Goal: Task Accomplishment & Management: Manage account settings

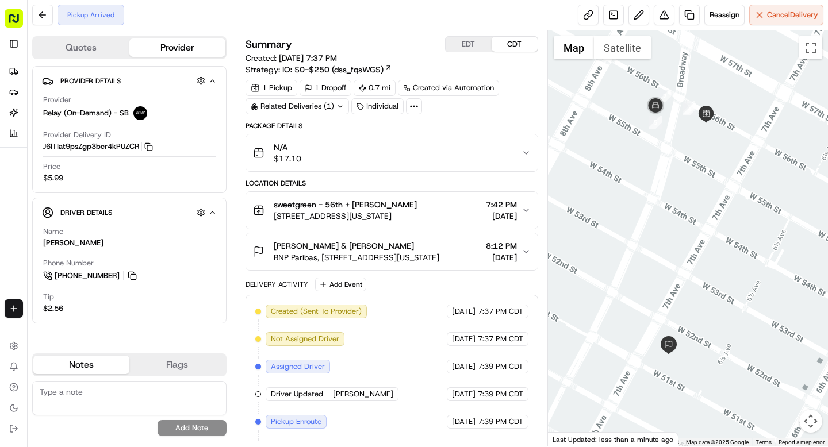
scroll to position [25, 0]
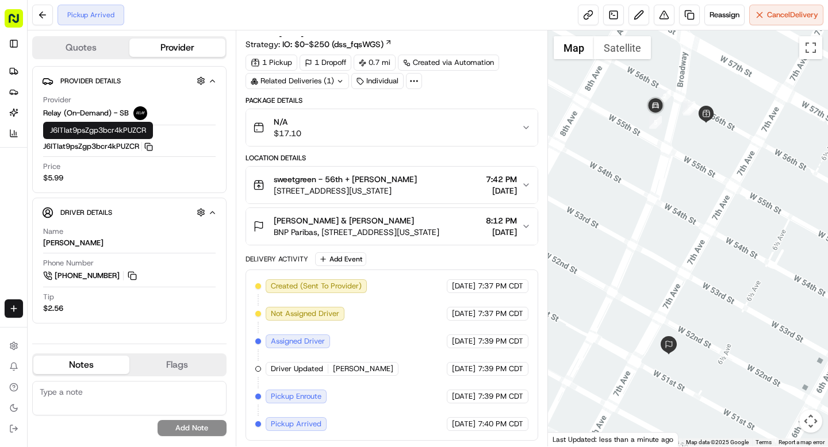
click at [151, 145] on icon "button" at bounding box center [148, 147] width 9 height 9
click at [131, 279] on button at bounding box center [132, 276] width 13 height 13
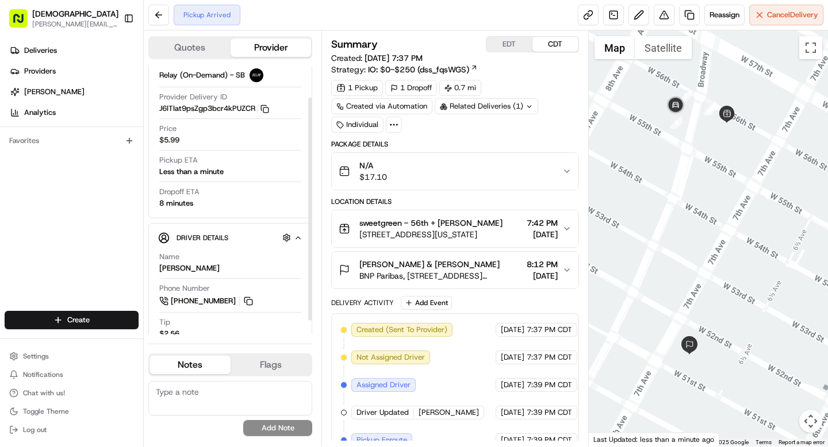
scroll to position [55, 0]
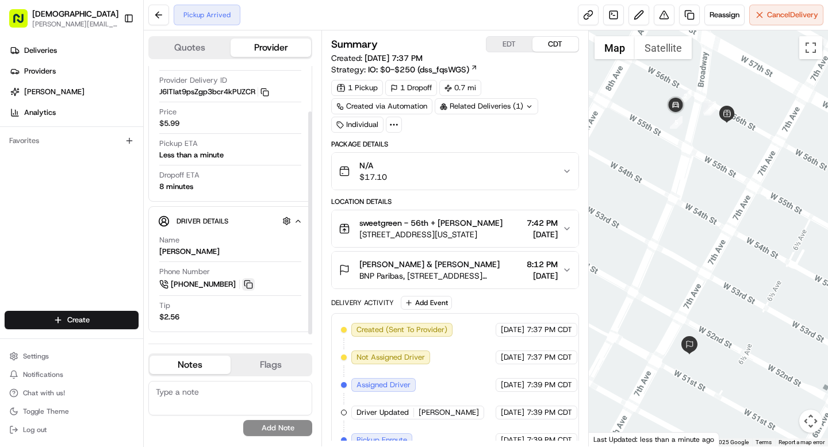
click at [249, 287] on button at bounding box center [248, 284] width 13 height 13
click at [712, 9] on button "Reassign" at bounding box center [724, 15] width 40 height 21
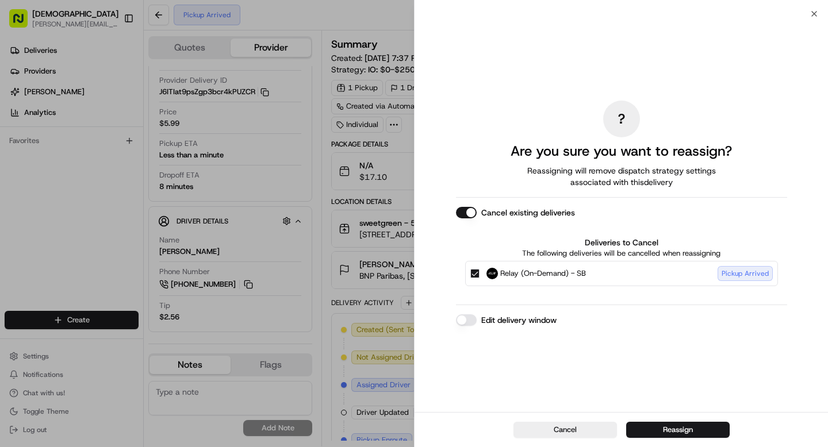
click at [477, 273] on button "Relay (On-Demand) - SB Pickup Arrived" at bounding box center [474, 273] width 9 height 9
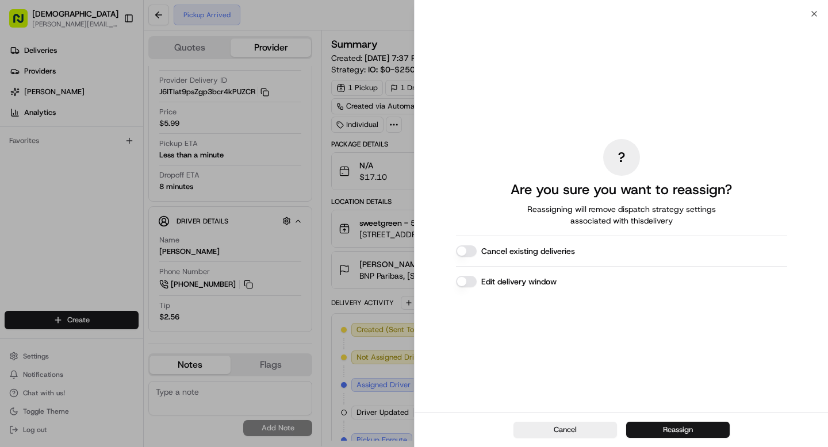
click at [688, 429] on button "Reassign" at bounding box center [677, 430] width 103 height 16
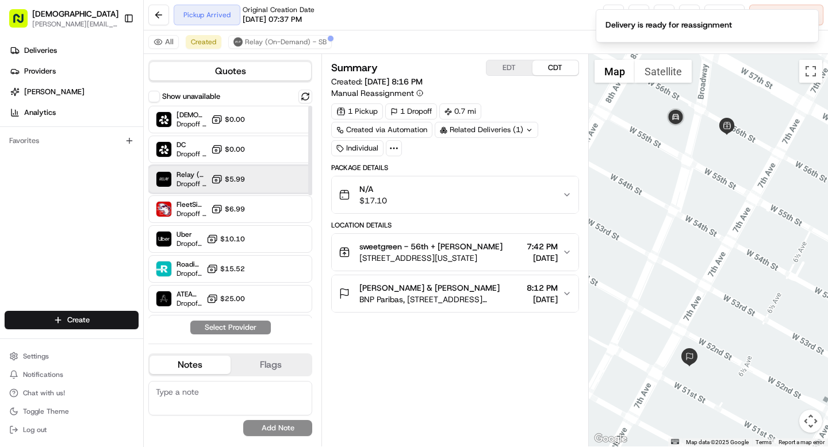
click at [198, 175] on span "Relay (On-Demand) - SB" at bounding box center [192, 174] width 30 height 9
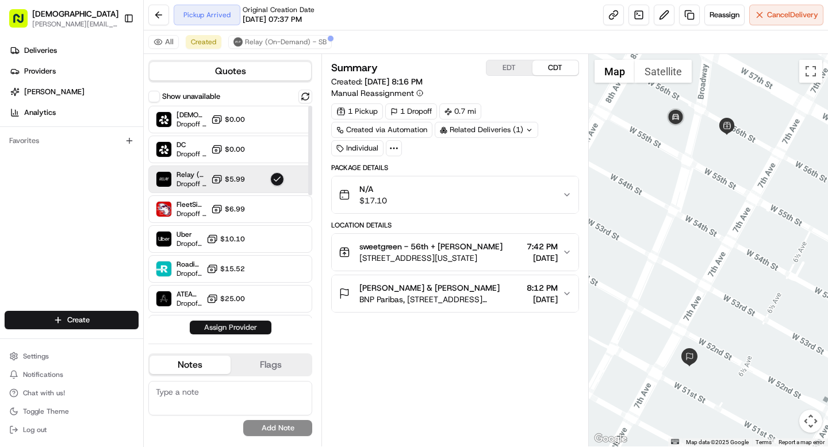
click at [225, 326] on button "Assign Provider" at bounding box center [231, 328] width 82 height 14
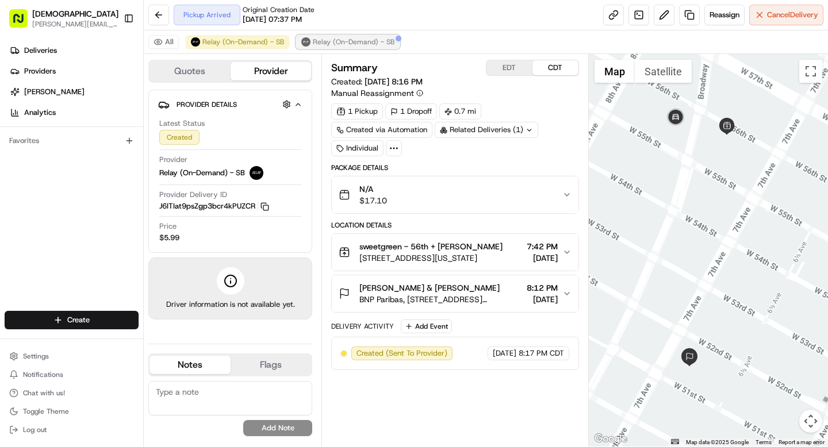
click at [356, 37] on span "Relay (On-Demand) - SB" at bounding box center [354, 41] width 82 height 9
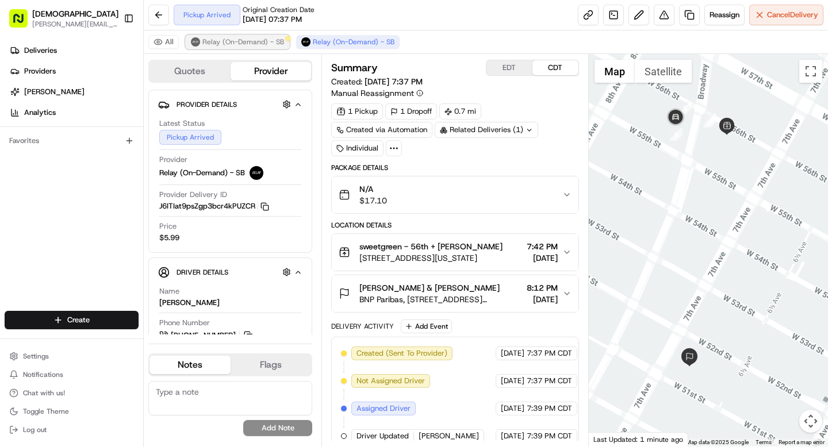
click at [268, 37] on span "Relay (On-Demand) - SB" at bounding box center [243, 41] width 82 height 9
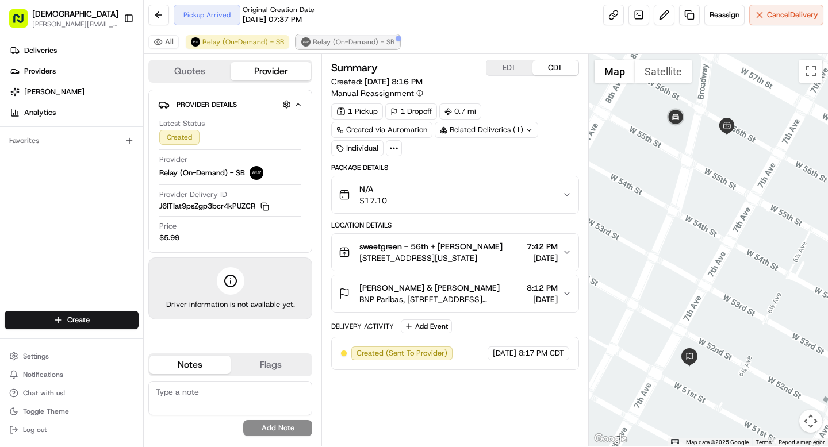
click at [327, 40] on span "Relay (On-Demand) - SB" at bounding box center [354, 41] width 82 height 9
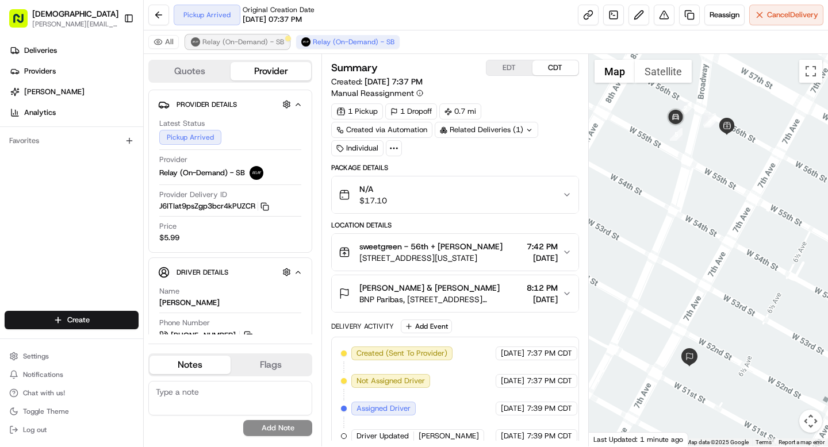
click at [262, 43] on span "Relay (On-Demand) - SB" at bounding box center [243, 41] width 82 height 9
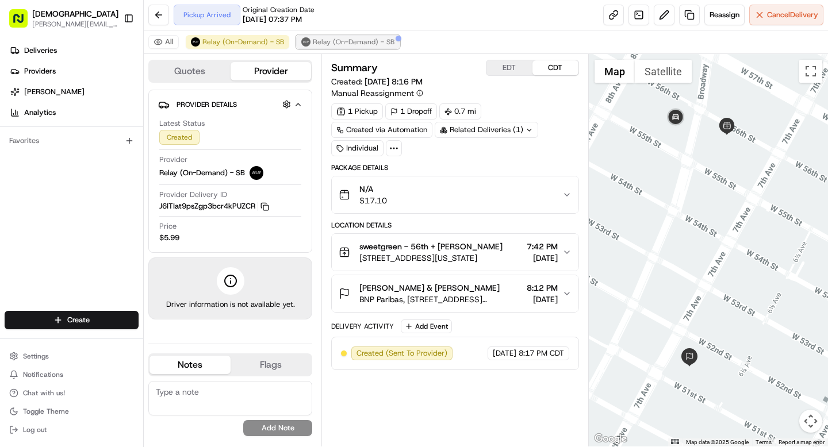
click at [314, 43] on span "Relay (On-Demand) - SB" at bounding box center [354, 41] width 82 height 9
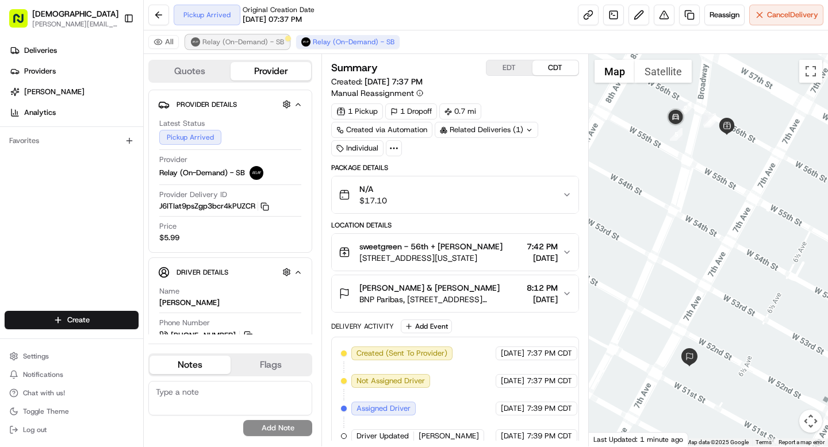
click at [251, 41] on span "Relay (On-Demand) - SB" at bounding box center [243, 41] width 82 height 9
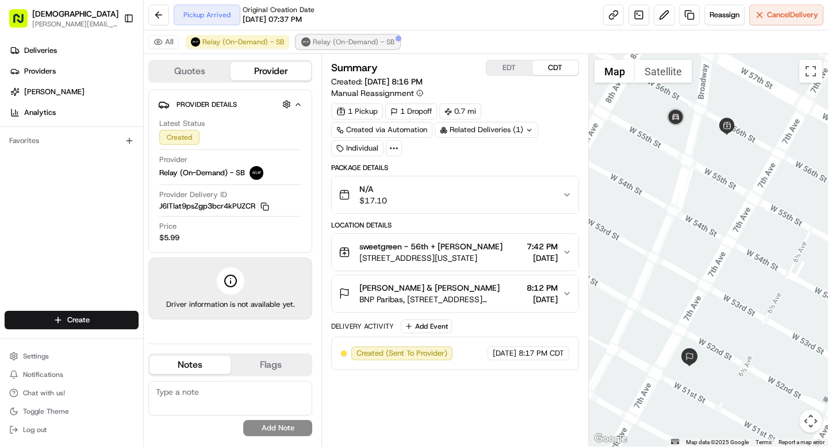
click at [371, 37] on span "Relay (On-Demand) - SB" at bounding box center [354, 41] width 82 height 9
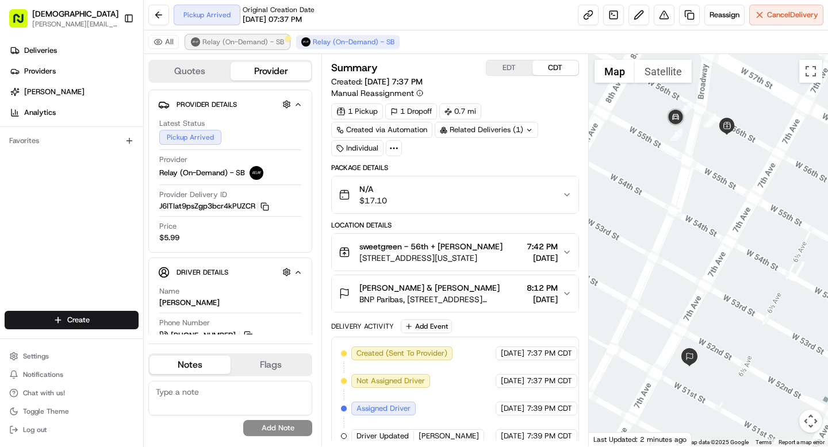
click at [264, 40] on span "Relay (On-Demand) - SB" at bounding box center [243, 41] width 82 height 9
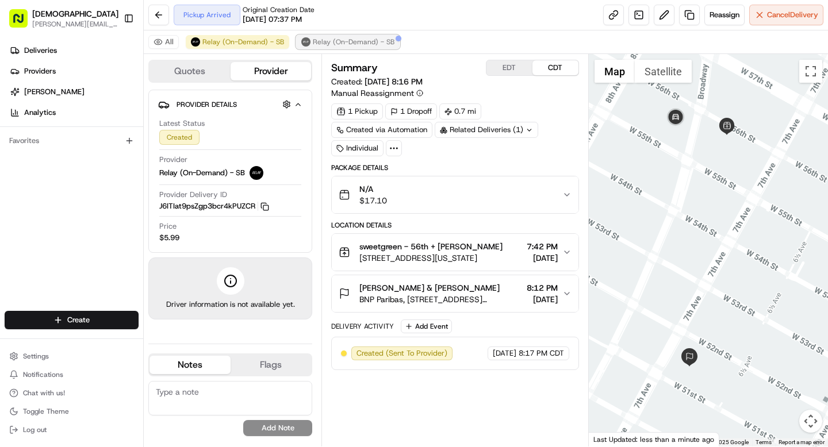
click at [362, 44] on span "Relay (On-Demand) - SB" at bounding box center [354, 41] width 82 height 9
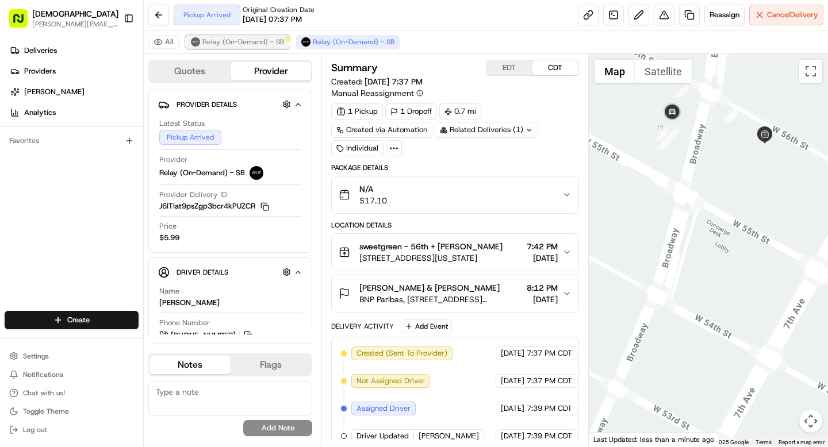
click at [260, 45] on span "Relay (On-Demand) - SB" at bounding box center [243, 41] width 82 height 9
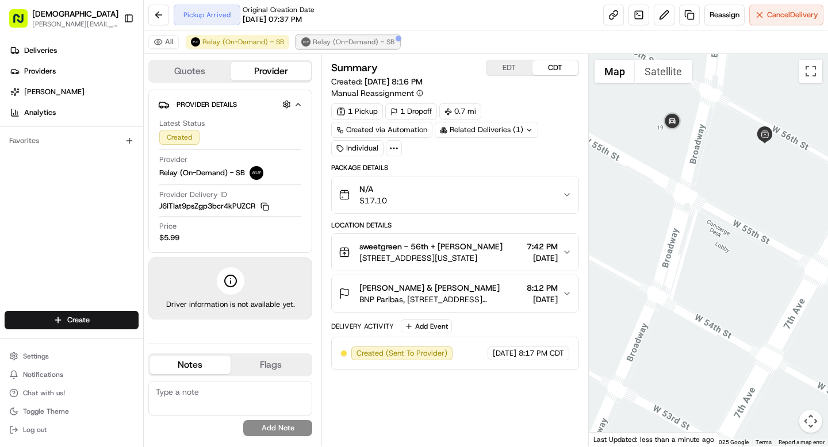
click at [349, 44] on span "Relay (On-Demand) - SB" at bounding box center [354, 41] width 82 height 9
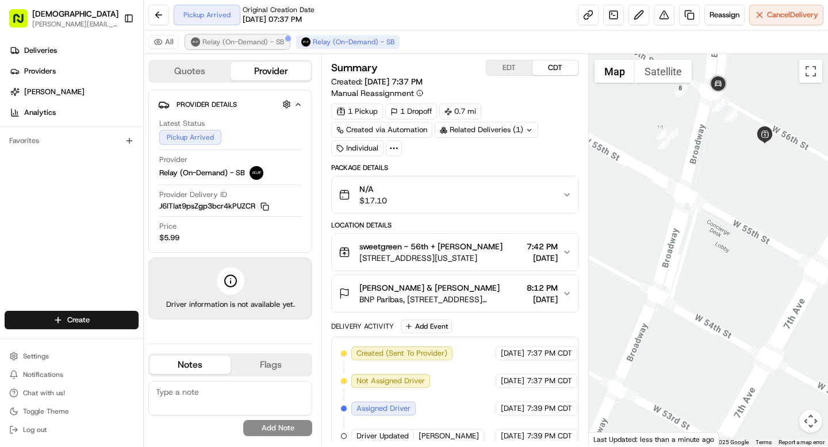
click at [262, 46] on span "Relay (On-Demand) - SB" at bounding box center [243, 41] width 82 height 9
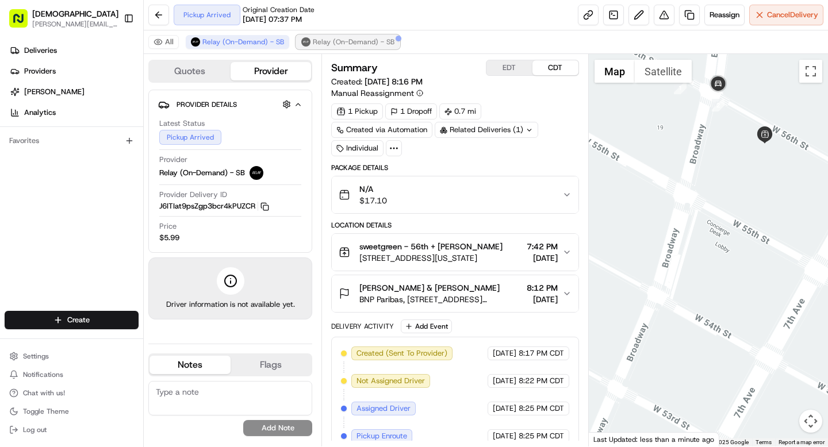
click at [333, 40] on span "Relay (On-Demand) - SB" at bounding box center [354, 41] width 82 height 9
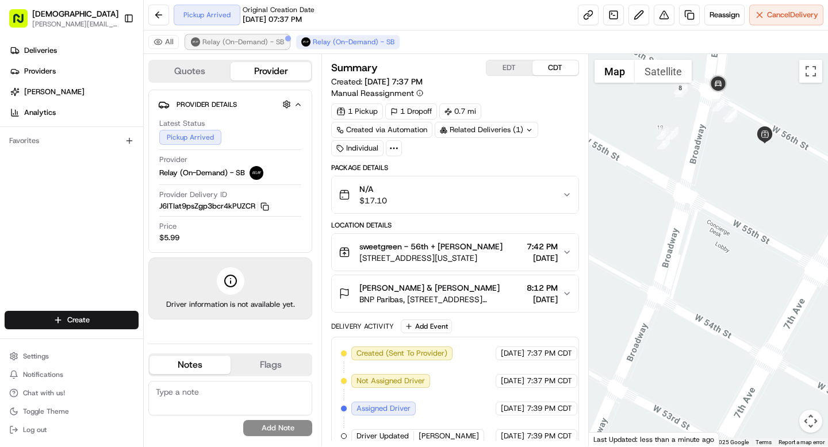
click at [274, 45] on span "Relay (On-Demand) - SB" at bounding box center [243, 41] width 82 height 9
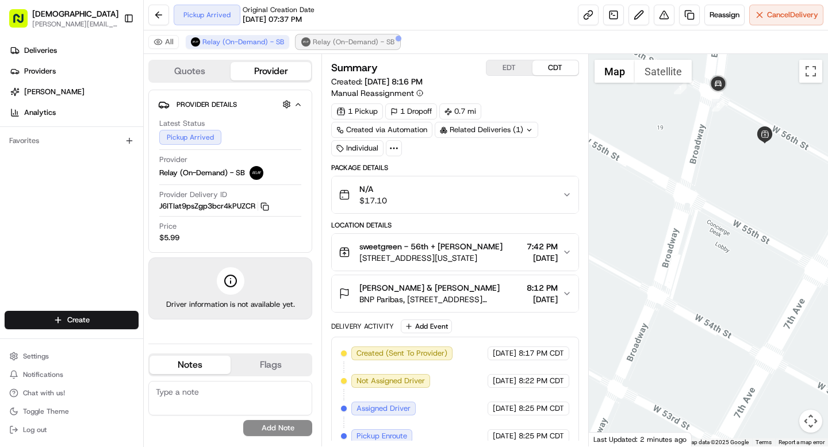
click at [327, 44] on span "Relay (On-Demand) - SB" at bounding box center [354, 41] width 82 height 9
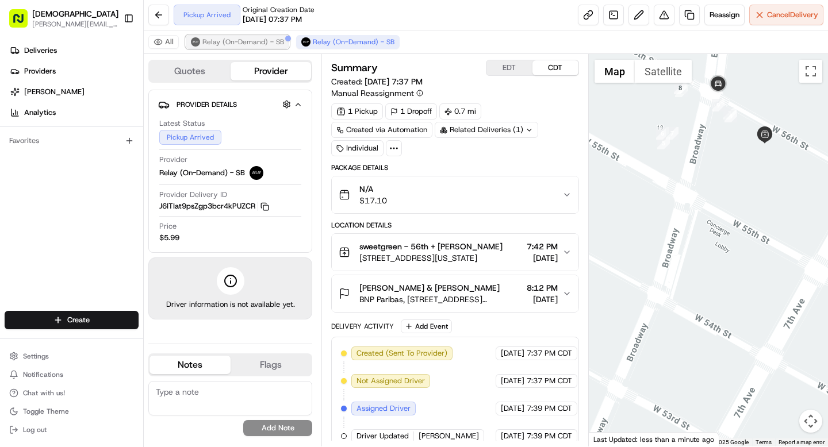
click at [254, 42] on span "Relay (On-Demand) - SB" at bounding box center [243, 41] width 82 height 9
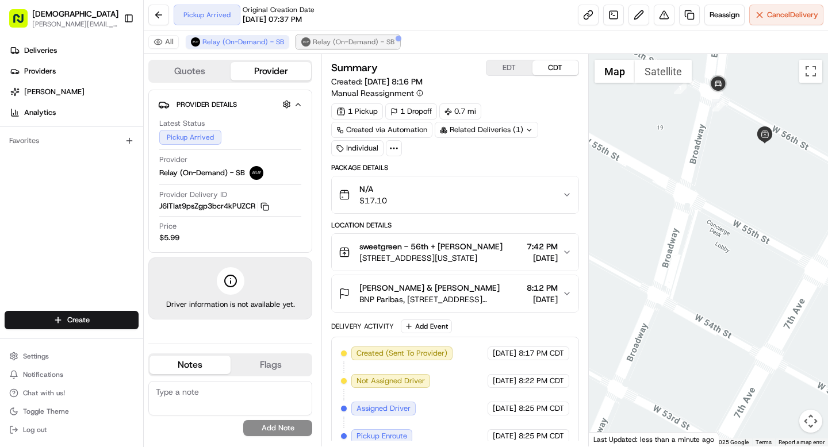
click at [350, 43] on span "Relay (On-Demand) - SB" at bounding box center [354, 41] width 82 height 9
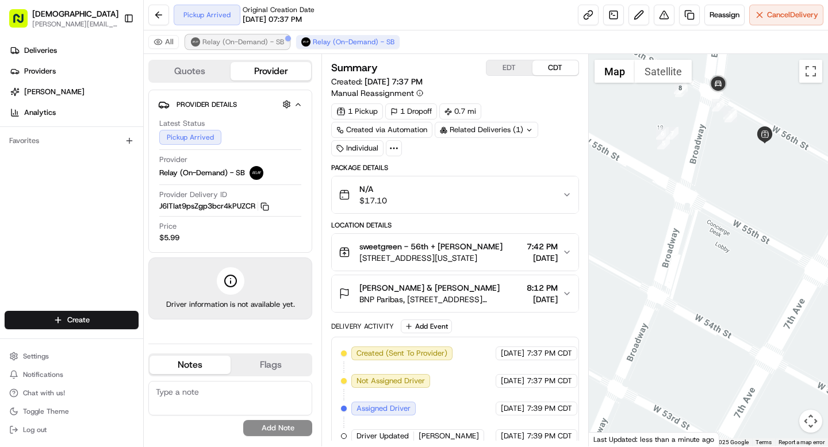
click at [250, 41] on span "Relay (On-Demand) - SB" at bounding box center [243, 41] width 82 height 9
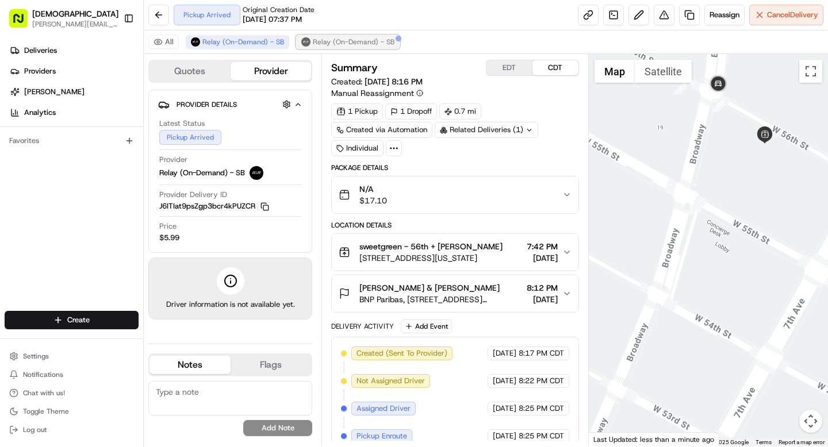
click at [306, 39] on img at bounding box center [305, 41] width 9 height 9
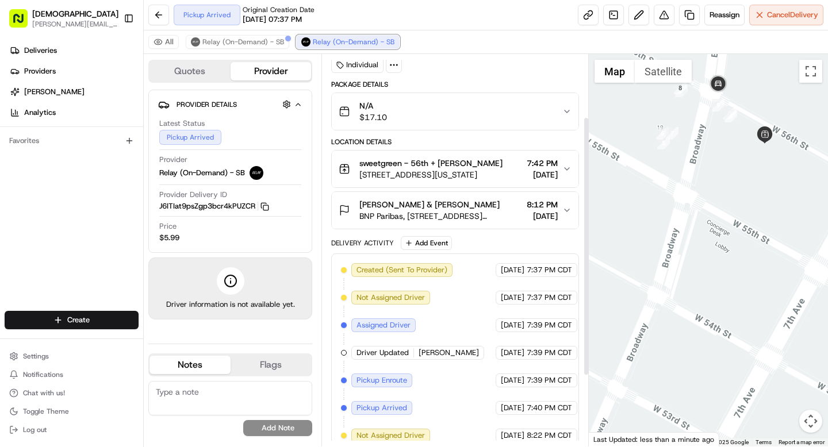
scroll to position [201, 0]
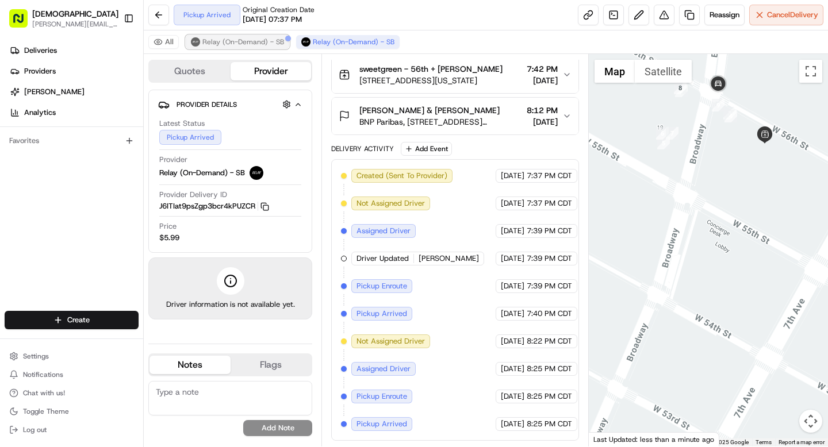
click at [263, 37] on span "Relay (On-Demand) - SB" at bounding box center [243, 41] width 82 height 9
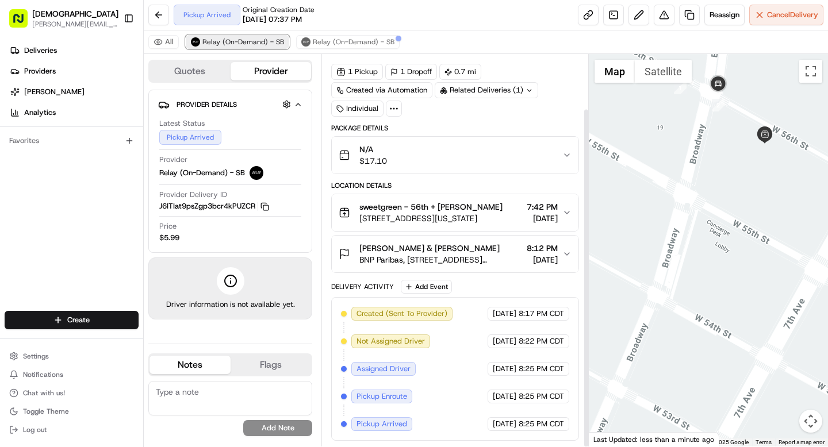
scroll to position [63, 0]
click at [352, 44] on span "Relay (On-Demand) - SB" at bounding box center [354, 41] width 82 height 9
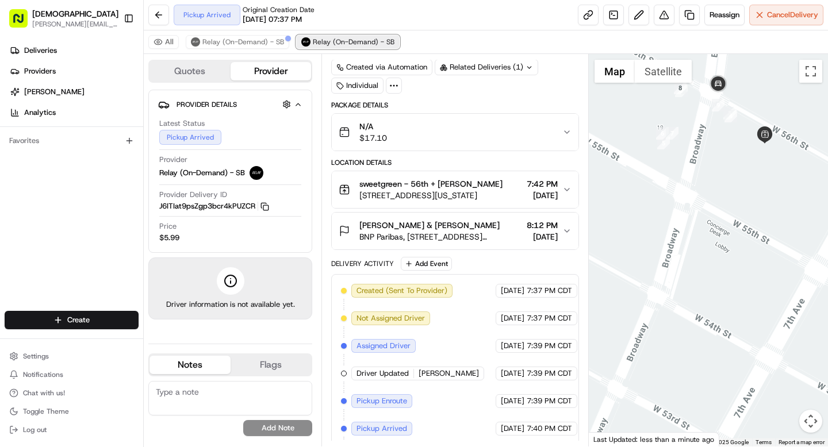
scroll to position [201, 0]
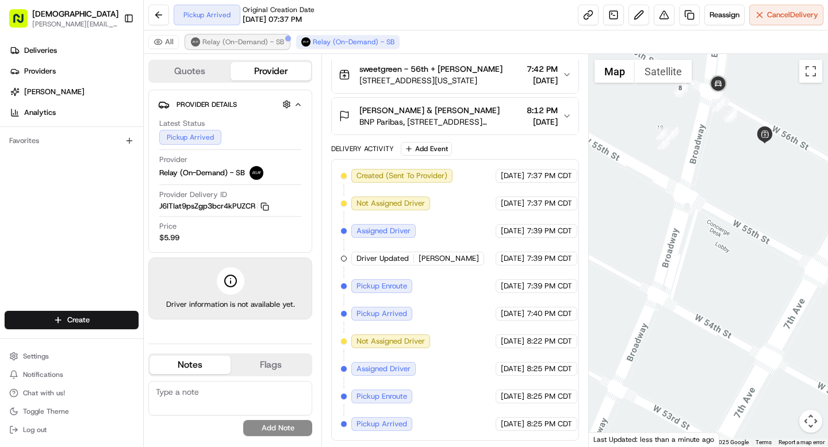
click at [271, 42] on span "Relay (On-Demand) - SB" at bounding box center [243, 41] width 82 height 9
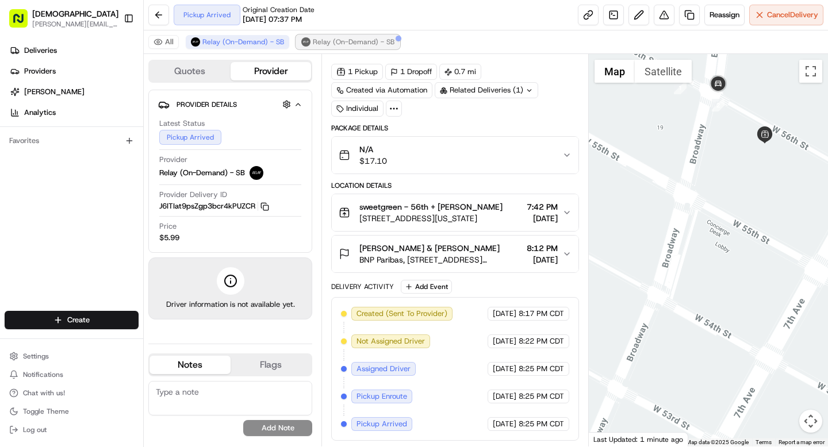
click at [305, 40] on img at bounding box center [305, 41] width 9 height 9
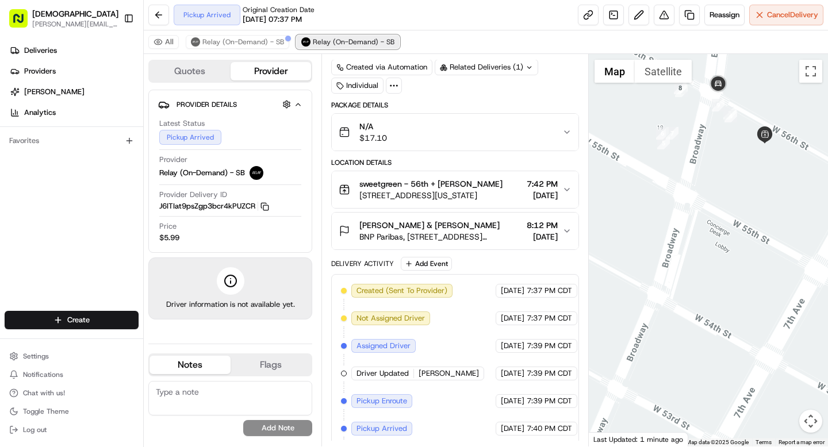
scroll to position [201, 0]
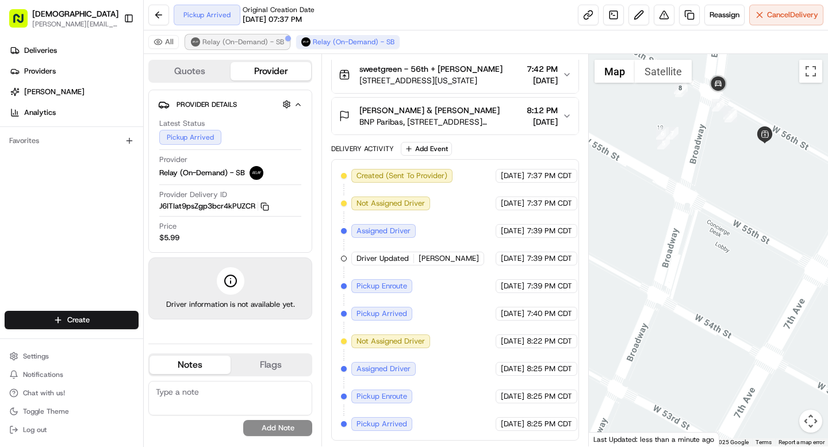
click at [272, 44] on span "Relay (On-Demand) - SB" at bounding box center [243, 41] width 82 height 9
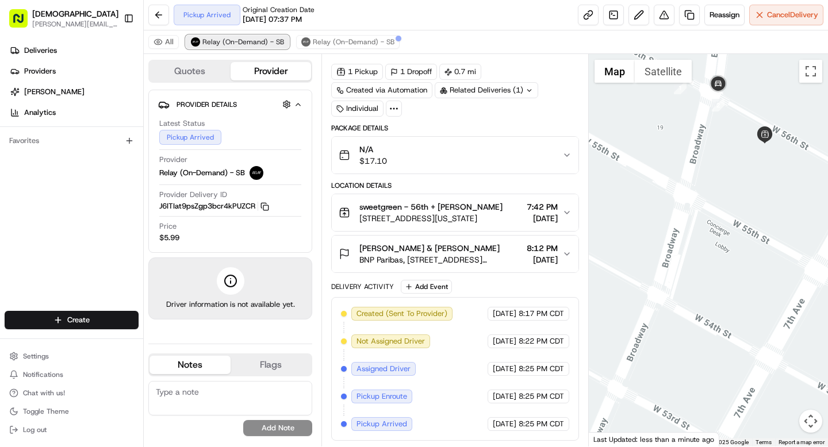
scroll to position [63, 0]
click at [320, 42] on span "Relay (On-Demand) - SB" at bounding box center [354, 41] width 82 height 9
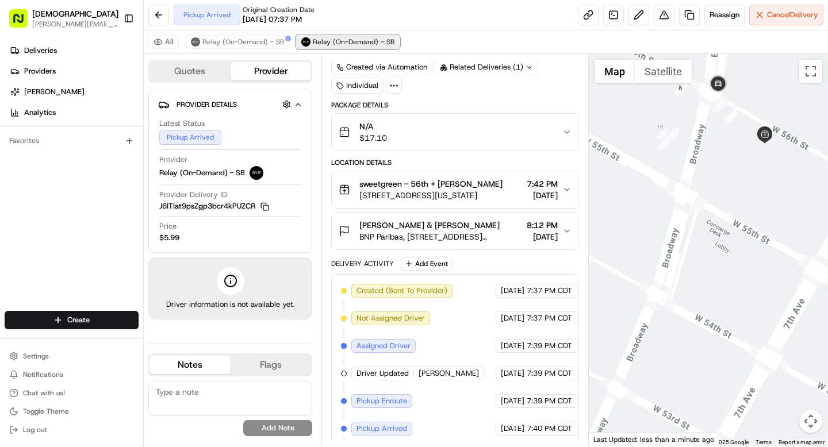
scroll to position [201, 0]
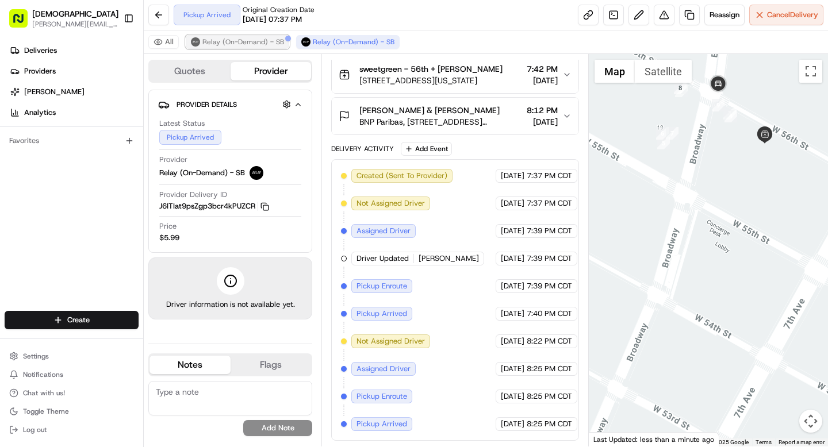
click at [277, 43] on span "Relay (On-Demand) - SB" at bounding box center [243, 41] width 82 height 9
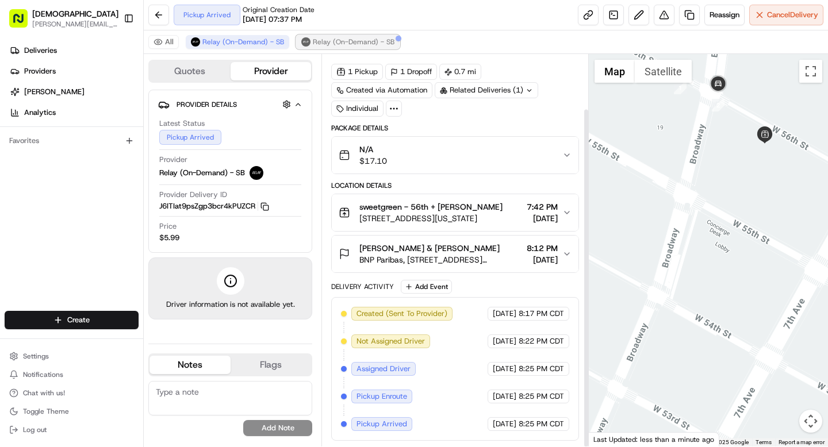
click at [332, 47] on button "Relay (On-Demand) - SB" at bounding box center [347, 42] width 103 height 14
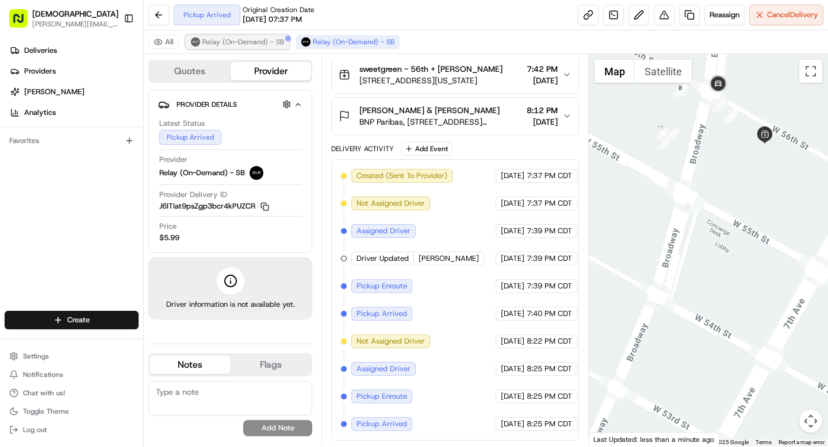
click at [269, 39] on span "Relay (On-Demand) - SB" at bounding box center [243, 41] width 82 height 9
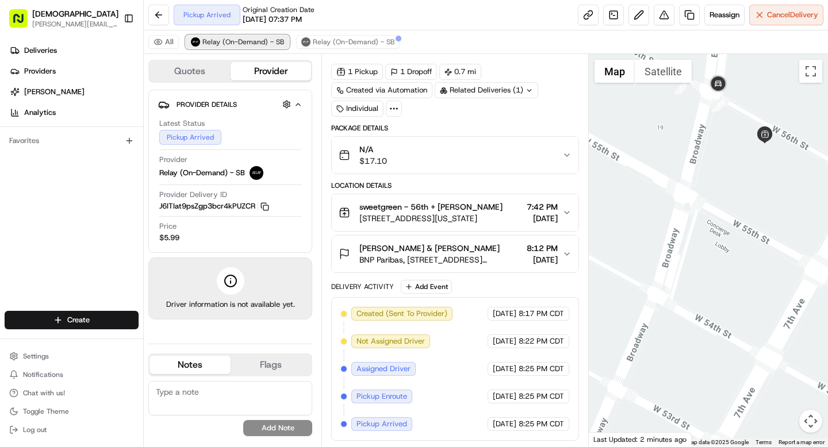
scroll to position [63, 0]
click at [367, 43] on span "Relay (On-Demand) - SB" at bounding box center [354, 41] width 82 height 9
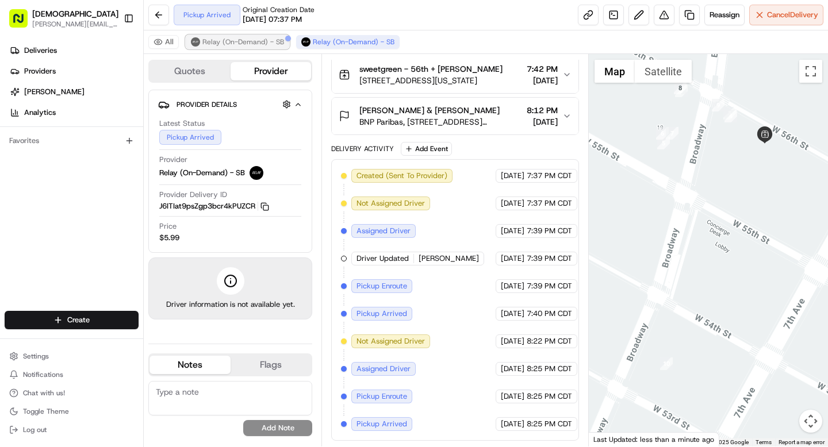
click at [260, 41] on span "Relay (On-Demand) - SB" at bounding box center [243, 41] width 82 height 9
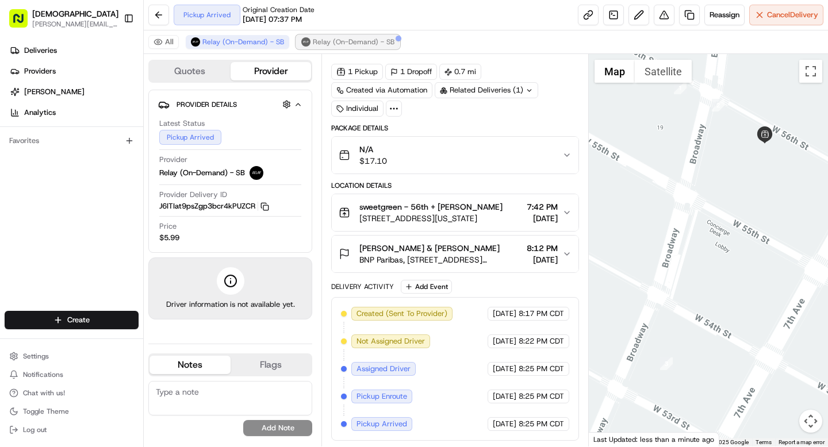
click at [323, 47] on button "Relay (On-Demand) - SB" at bounding box center [347, 42] width 103 height 14
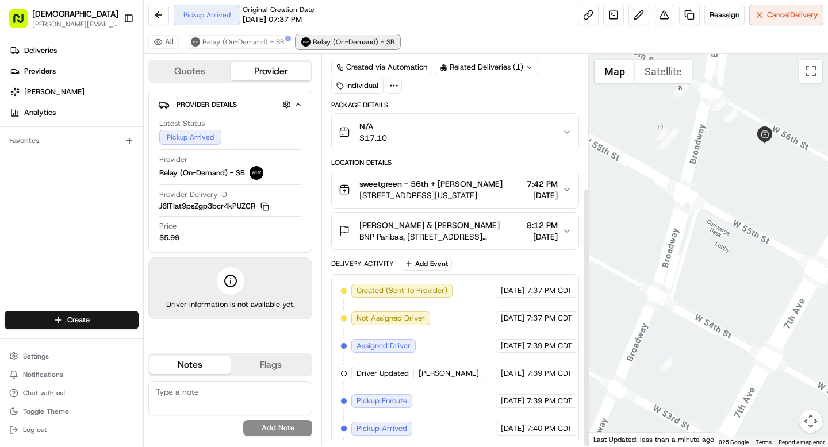
scroll to position [201, 0]
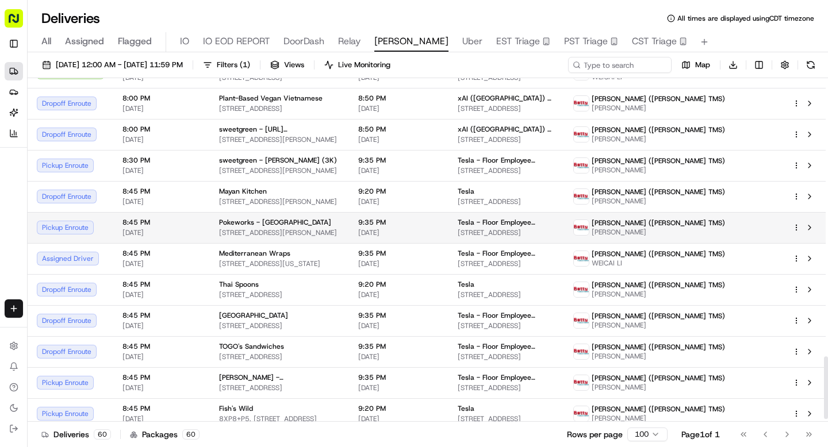
scroll to position [1543, 0]
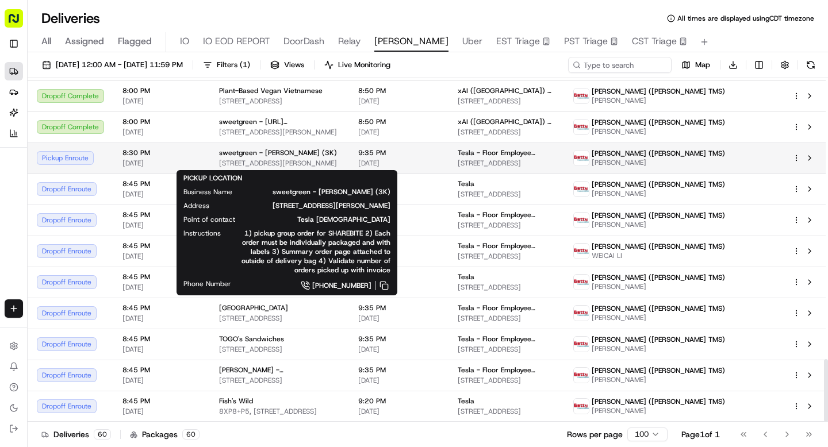
click at [270, 148] on span "sweetgreen - Tesla (3K)" at bounding box center [278, 152] width 118 height 9
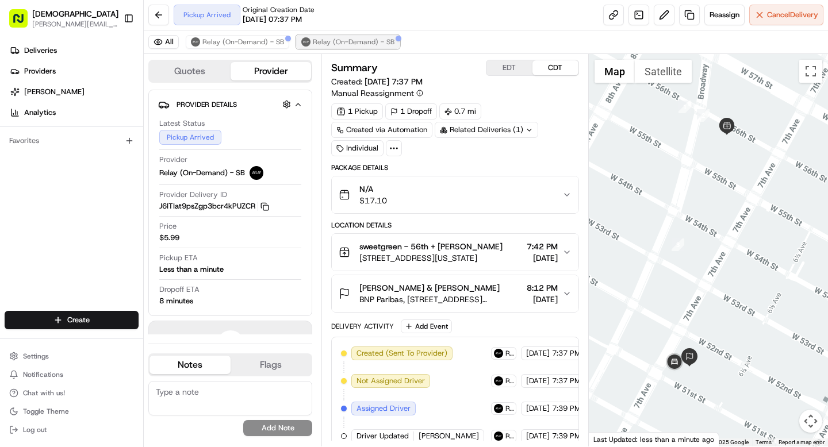
click at [373, 43] on span "Relay (On-Demand) - SB" at bounding box center [354, 41] width 82 height 9
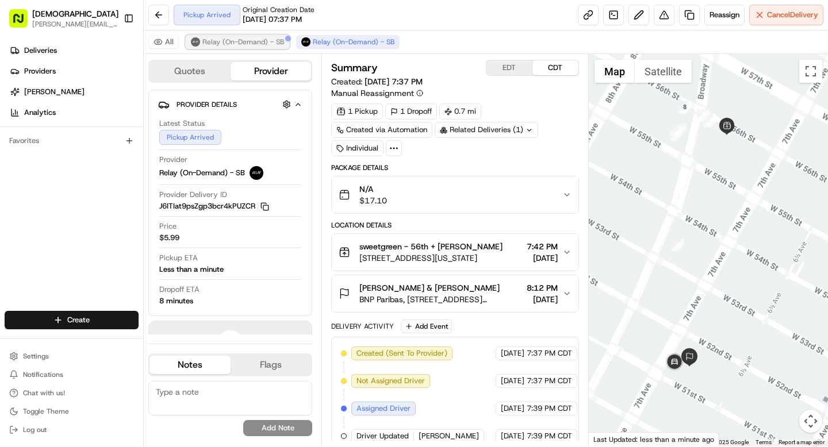
click at [270, 47] on button "Relay (On-Demand) - SB" at bounding box center [237, 42] width 103 height 14
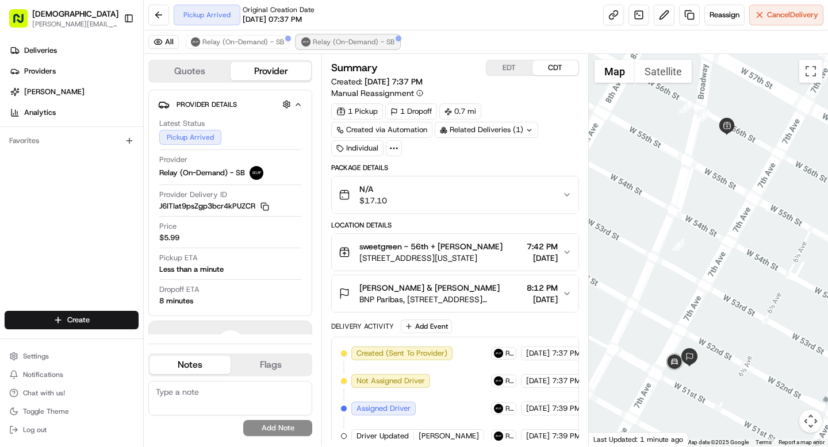
click at [345, 44] on span "Relay (On-Demand) - SB" at bounding box center [354, 41] width 82 height 9
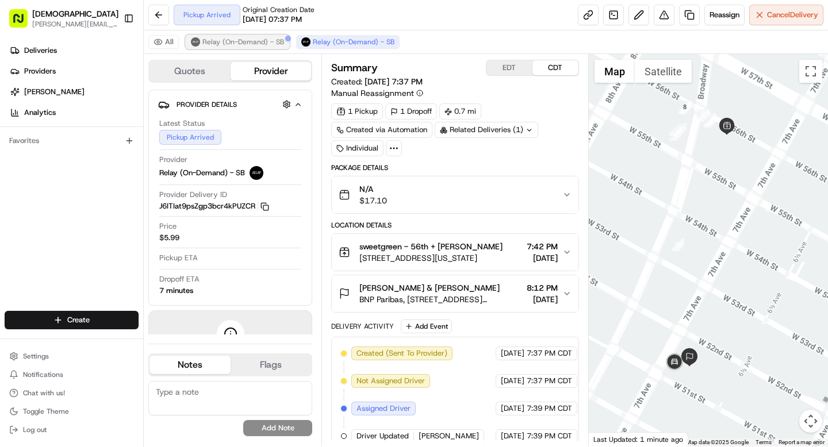
click at [272, 39] on span "Relay (On-Demand) - SB" at bounding box center [243, 41] width 82 height 9
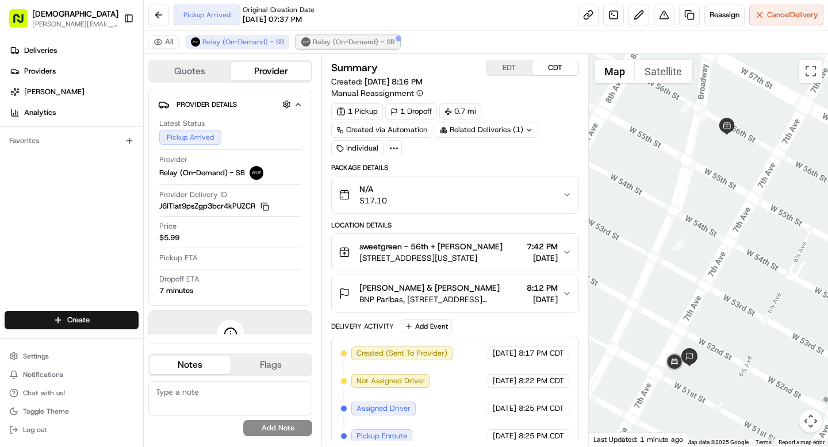
click at [322, 37] on span "Relay (On-Demand) - SB" at bounding box center [354, 41] width 82 height 9
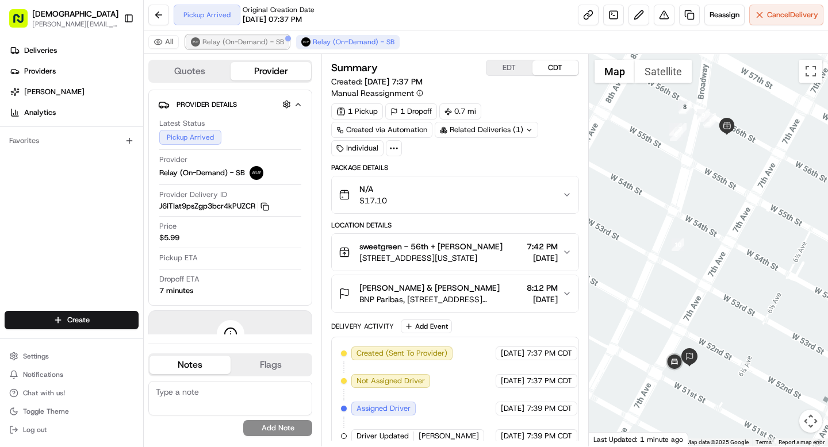
click at [275, 41] on span "Relay (On-Demand) - SB" at bounding box center [243, 41] width 82 height 9
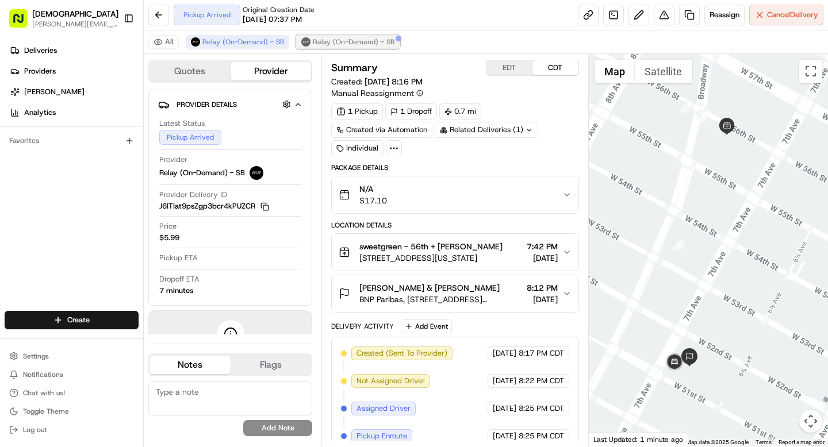
click at [363, 41] on span "Relay (On-Demand) - SB" at bounding box center [354, 41] width 82 height 9
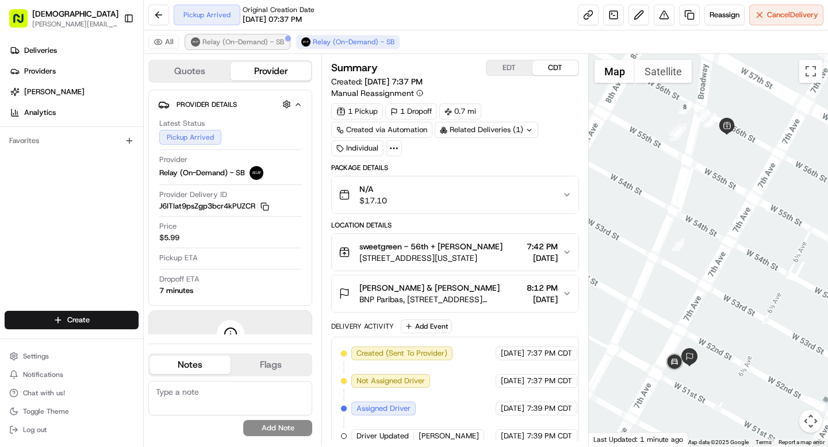
click at [268, 40] on span "Relay (On-Demand) - SB" at bounding box center [243, 41] width 82 height 9
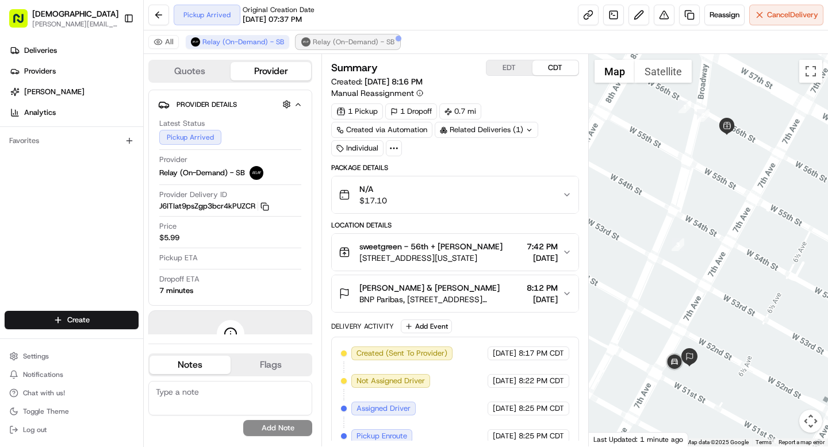
click at [332, 43] on span "Relay (On-Demand) - SB" at bounding box center [354, 41] width 82 height 9
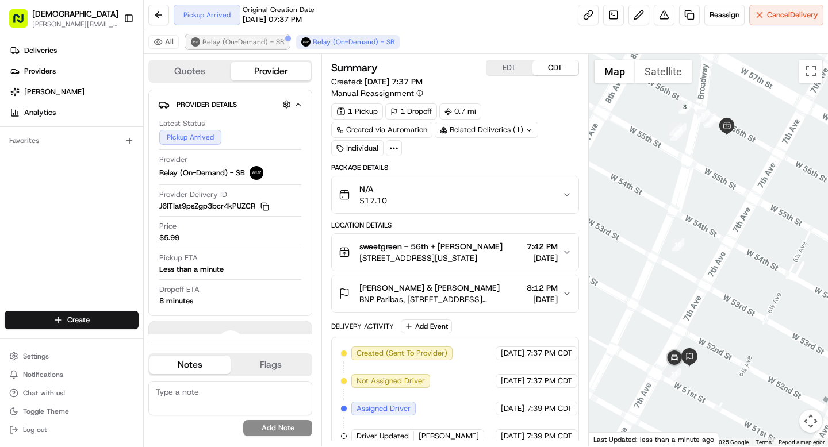
click at [266, 43] on span "Relay (On-Demand) - SB" at bounding box center [243, 41] width 82 height 9
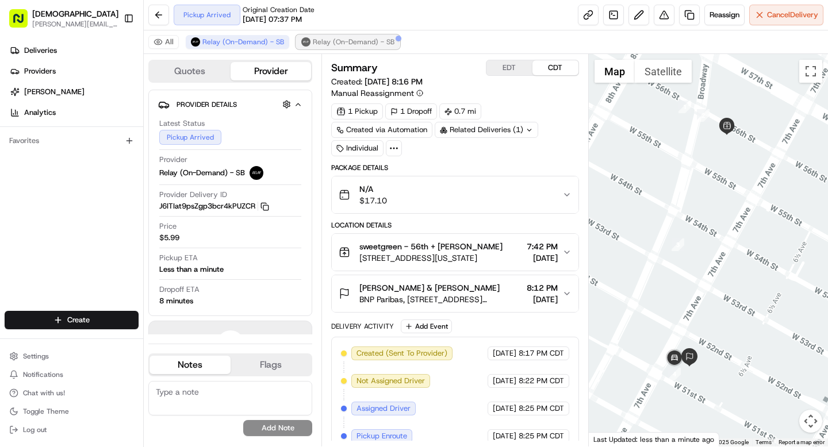
click at [321, 40] on span "Relay (On-Demand) - SB" at bounding box center [354, 41] width 82 height 9
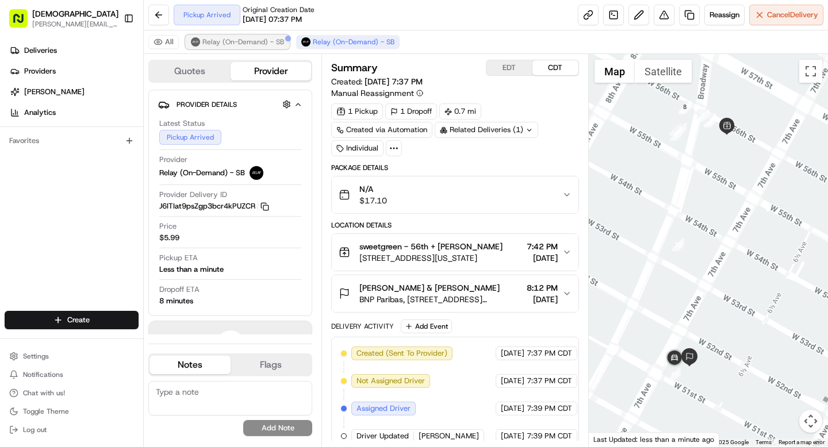
click at [274, 43] on span "Relay (On-Demand) - SB" at bounding box center [243, 41] width 82 height 9
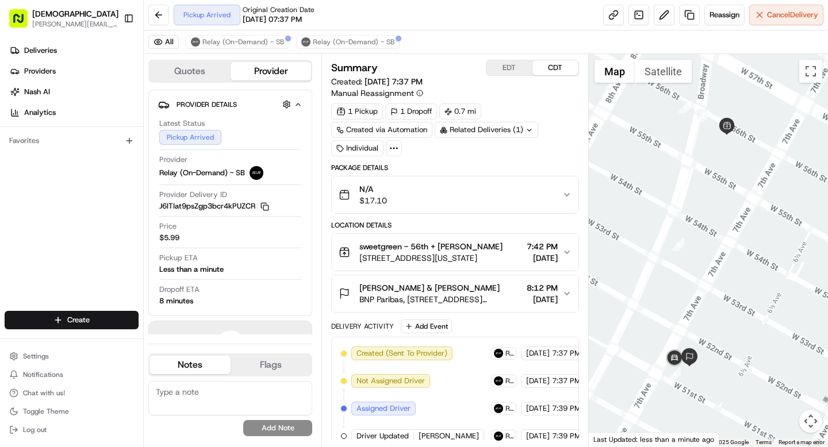
click at [405, 49] on div "All Relay (On-Demand) - SB Relay (On-Demand) - SB" at bounding box center [486, 42] width 684 height 24
click at [382, 39] on span "Relay (On-Demand) - SB" at bounding box center [354, 41] width 82 height 9
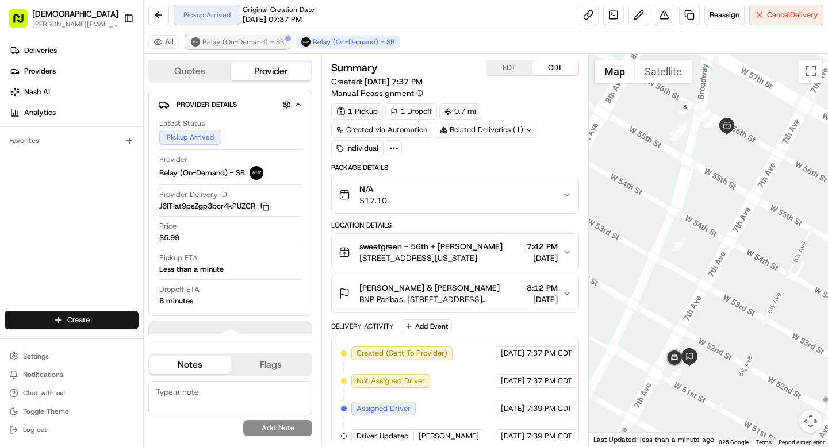
click at [267, 42] on span "Relay (On-Demand) - SB" at bounding box center [243, 41] width 82 height 9
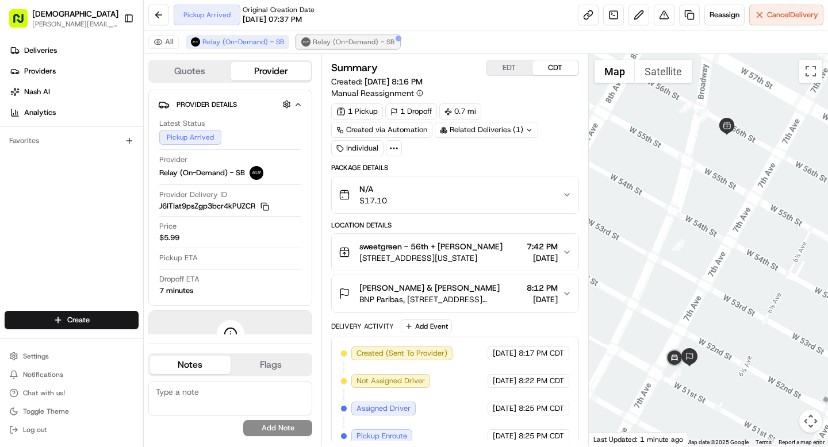
click at [322, 42] on span "Relay (On-Demand) - SB" at bounding box center [354, 41] width 82 height 9
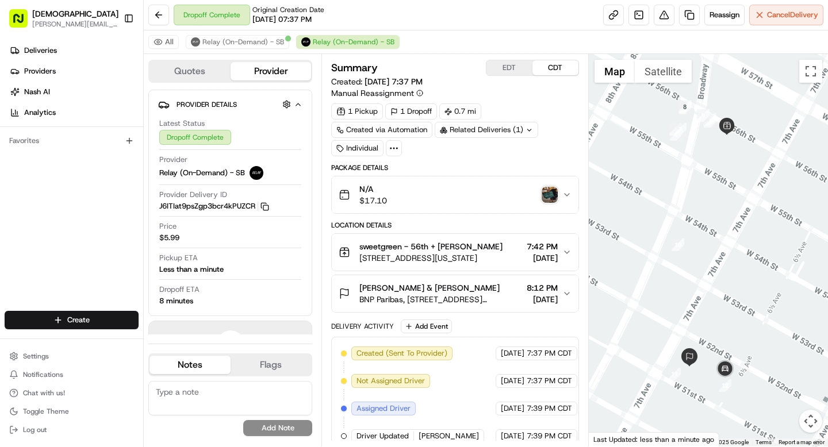
click at [548, 193] on img "button" at bounding box center [550, 195] width 16 height 16
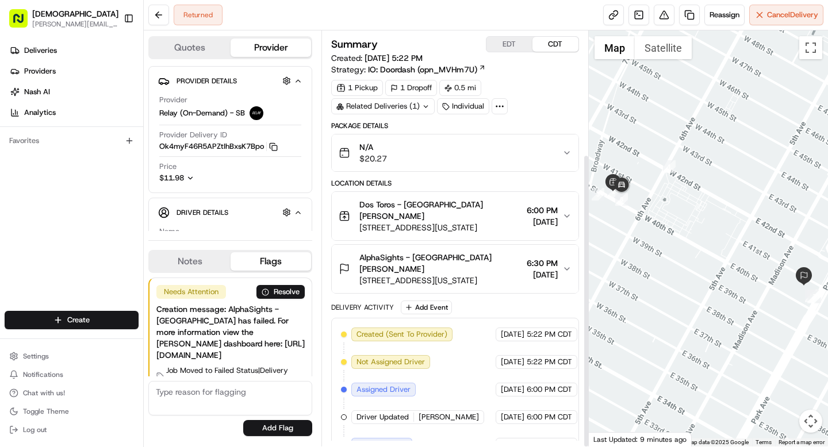
scroll to position [175, 0]
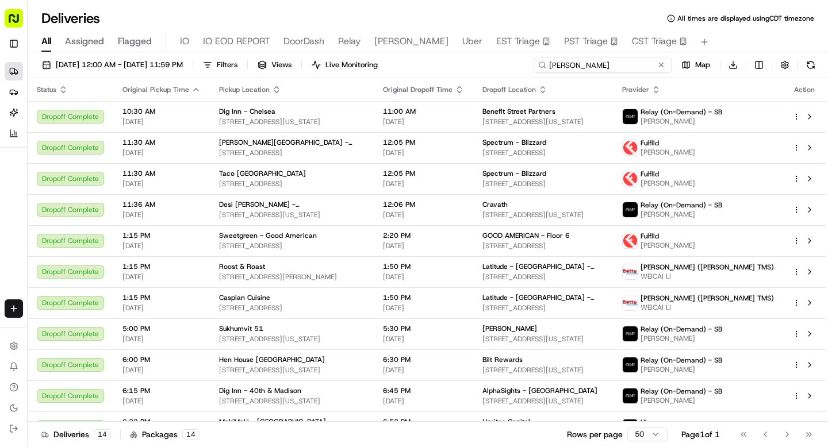
click at [609, 66] on input "[PERSON_NAME]" at bounding box center [603, 65] width 138 height 16
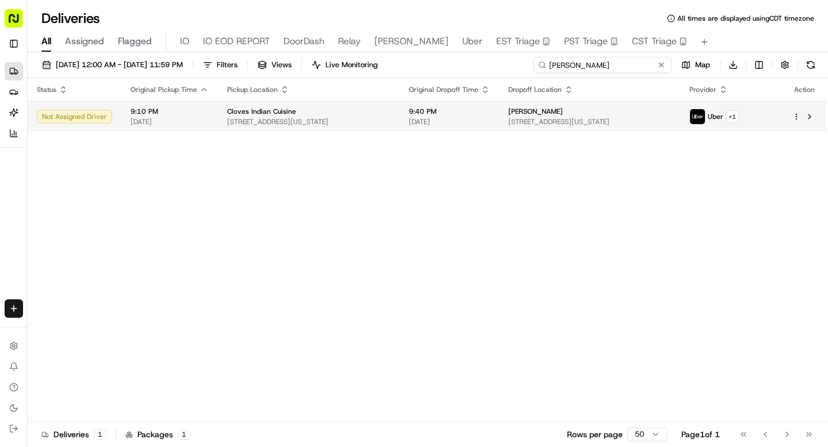
type input "[PERSON_NAME]"
click at [377, 117] on div "Cloves Indian Cuisine [STREET_ADDRESS][US_STATE]" at bounding box center [308, 117] width 163 height 20
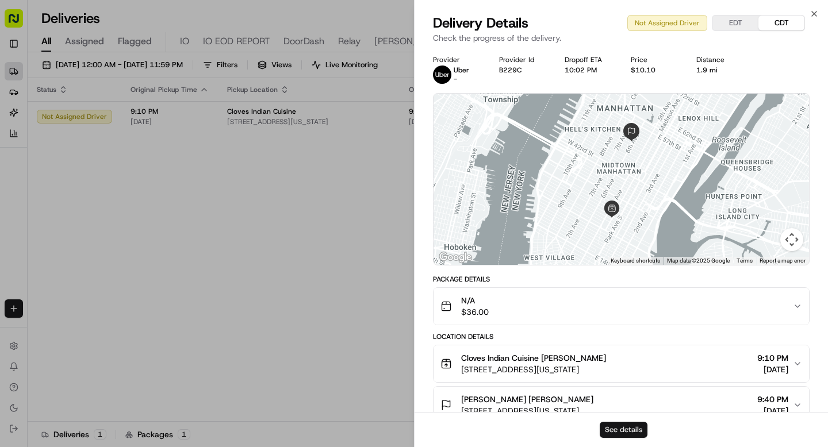
click at [625, 432] on button "See details" at bounding box center [624, 430] width 48 height 16
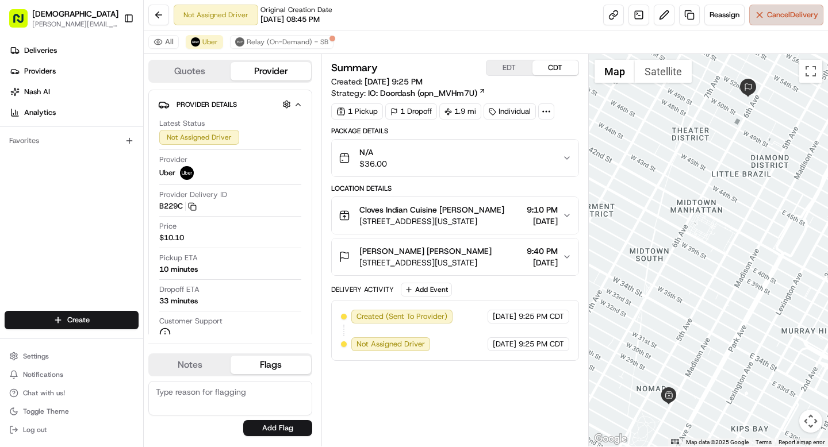
click at [782, 13] on span "Cancel Delivery" at bounding box center [792, 15] width 51 height 10
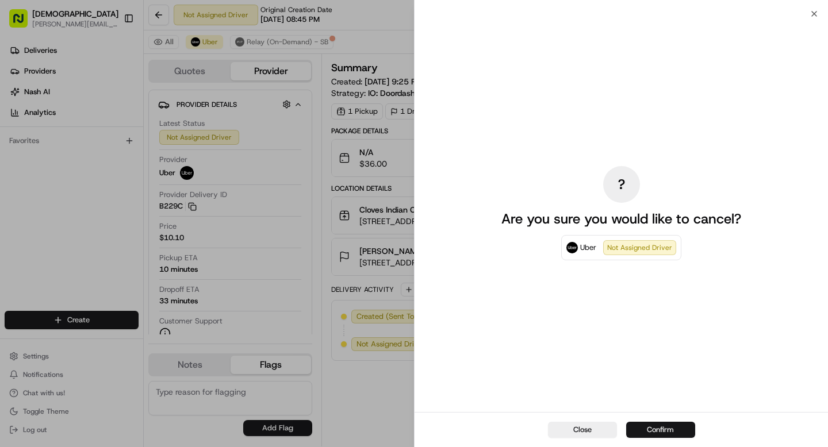
click at [659, 431] on button "Confirm" at bounding box center [660, 430] width 69 height 16
